Goal: Task Accomplishment & Management: Manage account settings

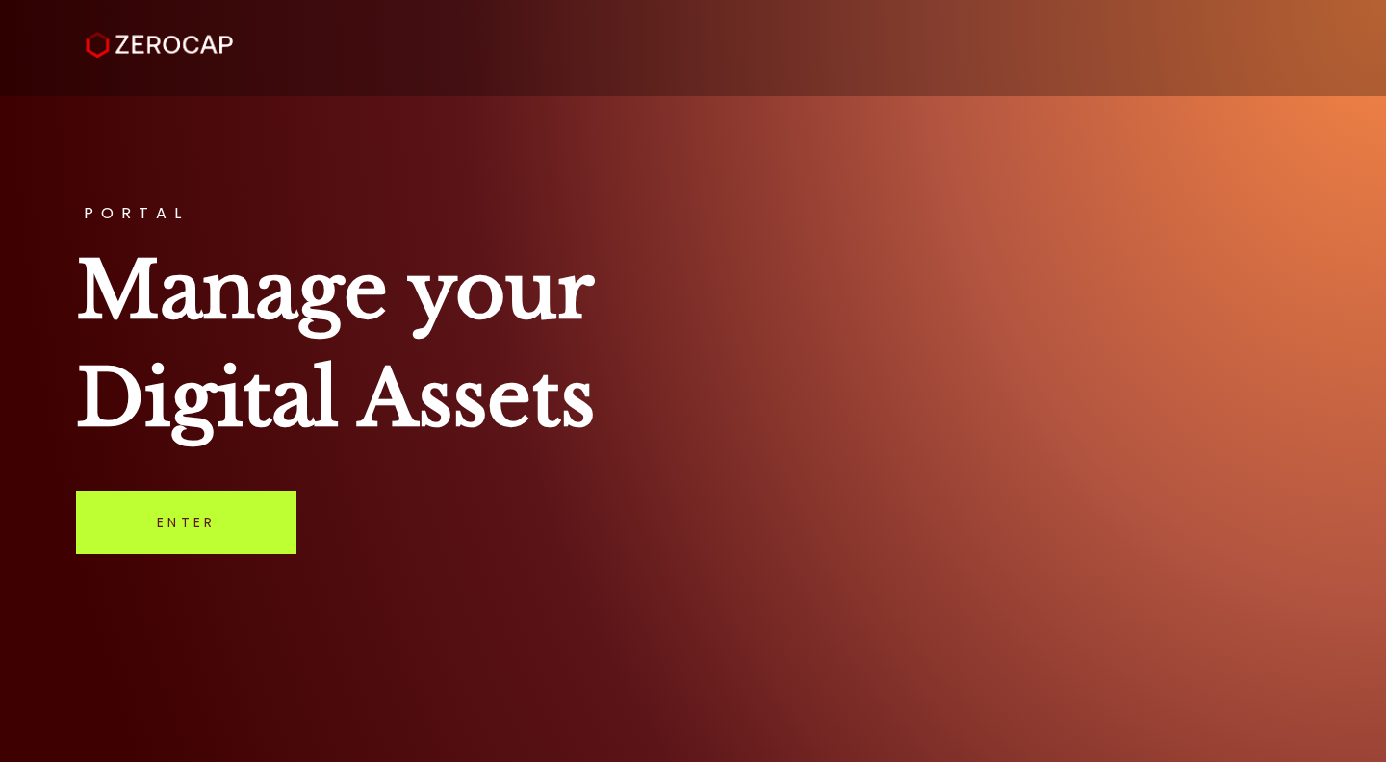
click at [269, 509] on link "Enter" at bounding box center [186, 523] width 220 height 64
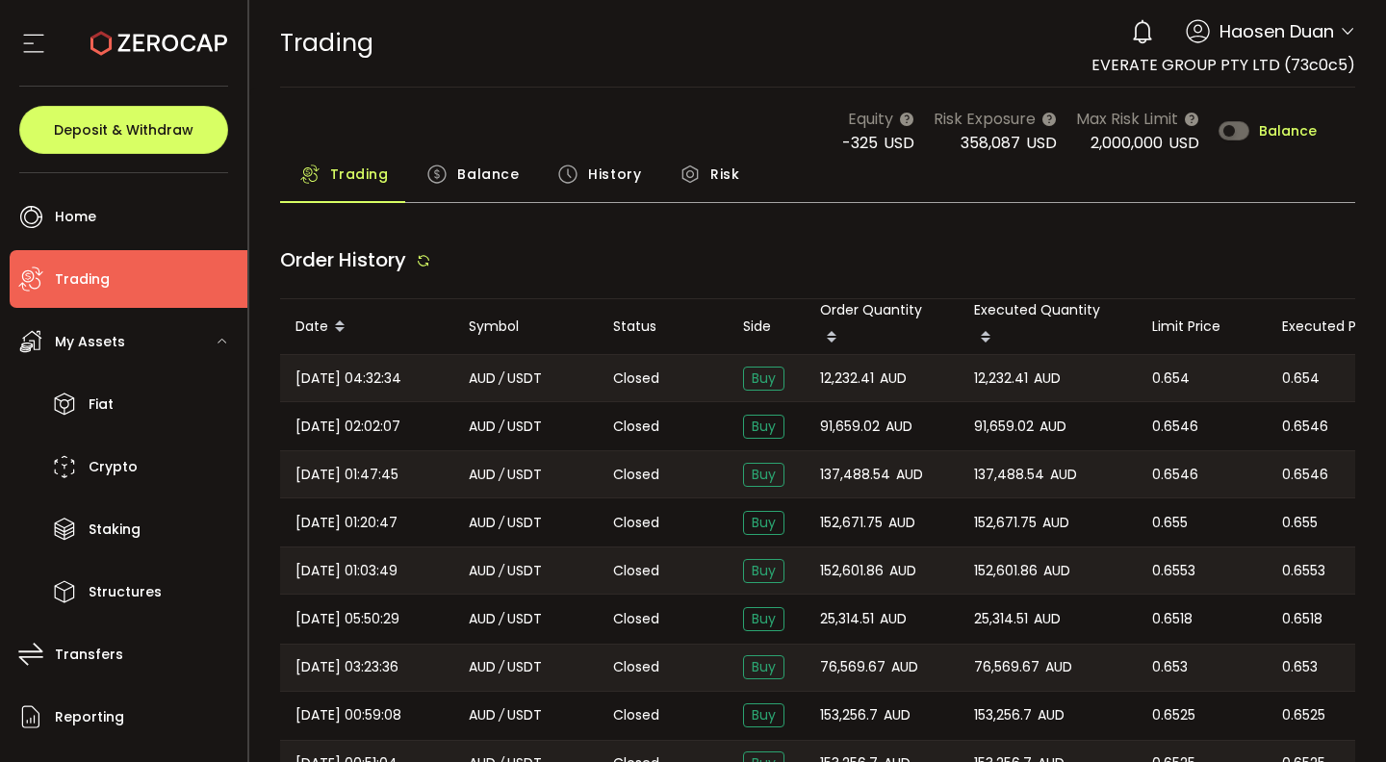
type input "***"
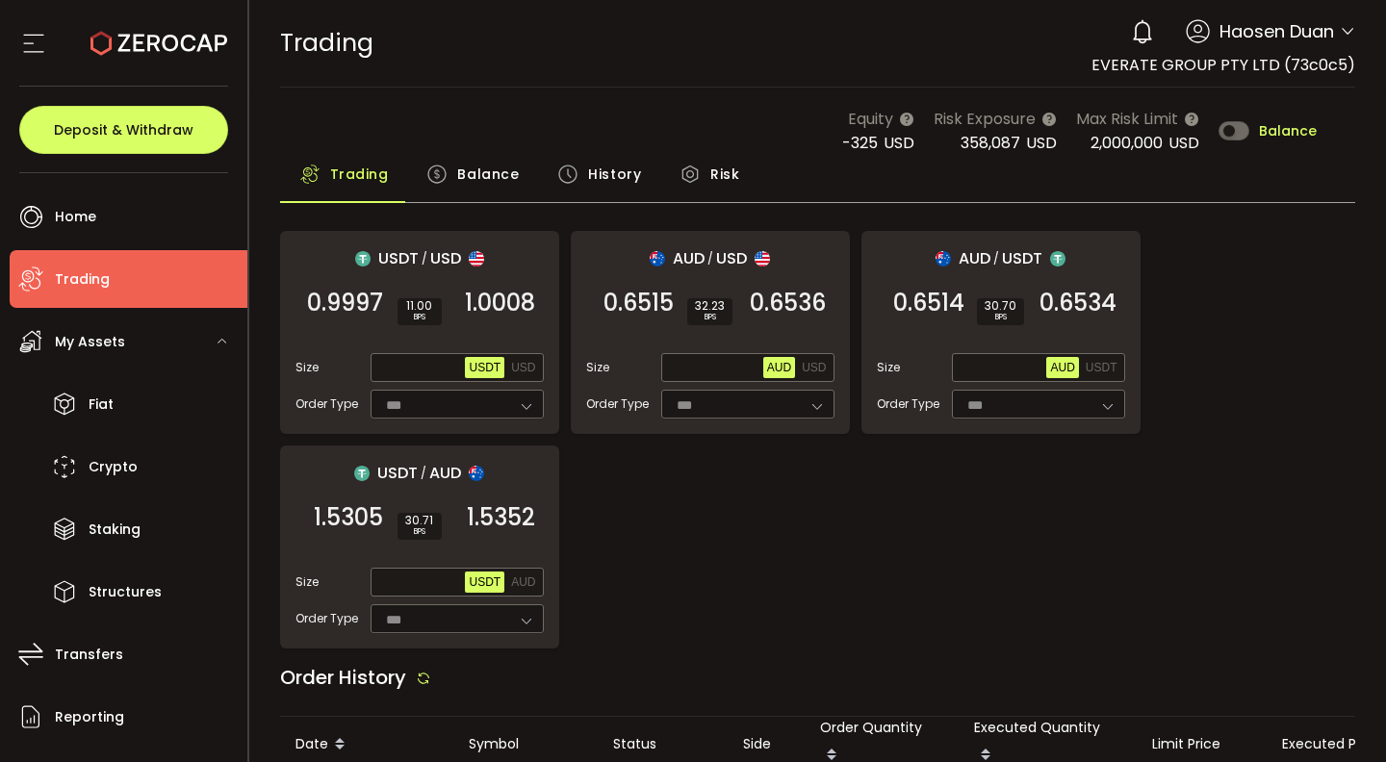
click at [439, 194] on div "Balance" at bounding box center [472, 179] width 131 height 48
